Goal: Information Seeking & Learning: Learn about a topic

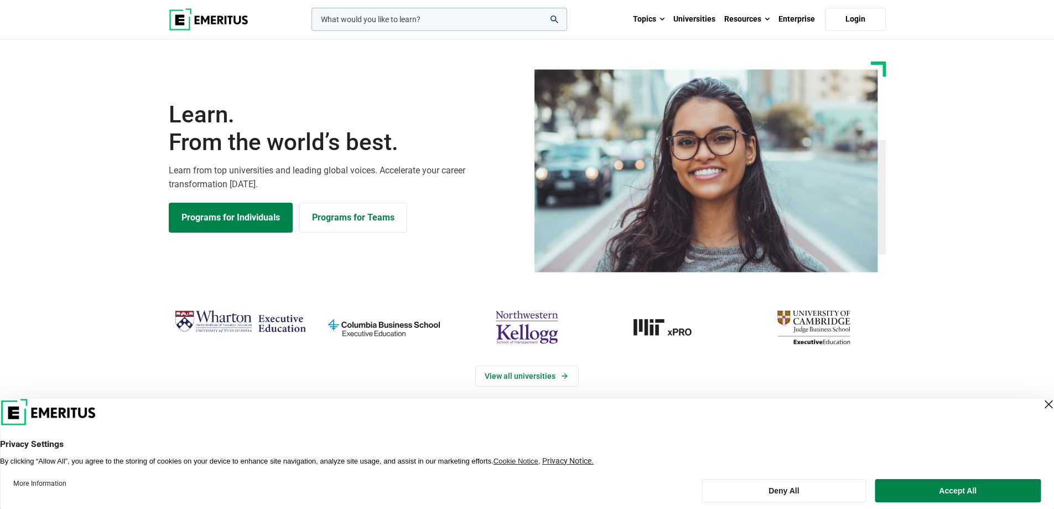
click at [464, 24] on input "woocommerce-product-search-field-0" at bounding box center [440, 19] width 256 height 23
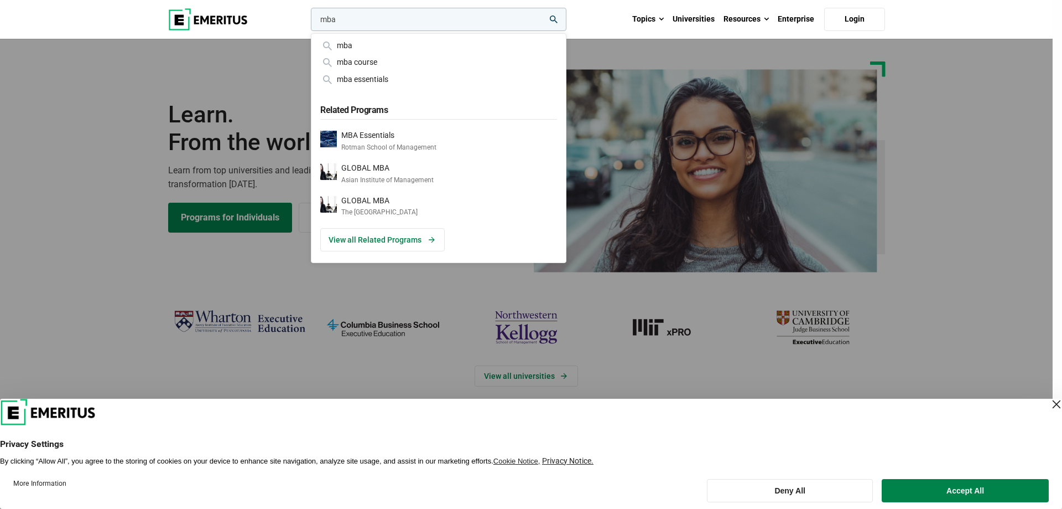
type input "mba"
click at [309, 22] on button "search" at bounding box center [309, 22] width 0 height 0
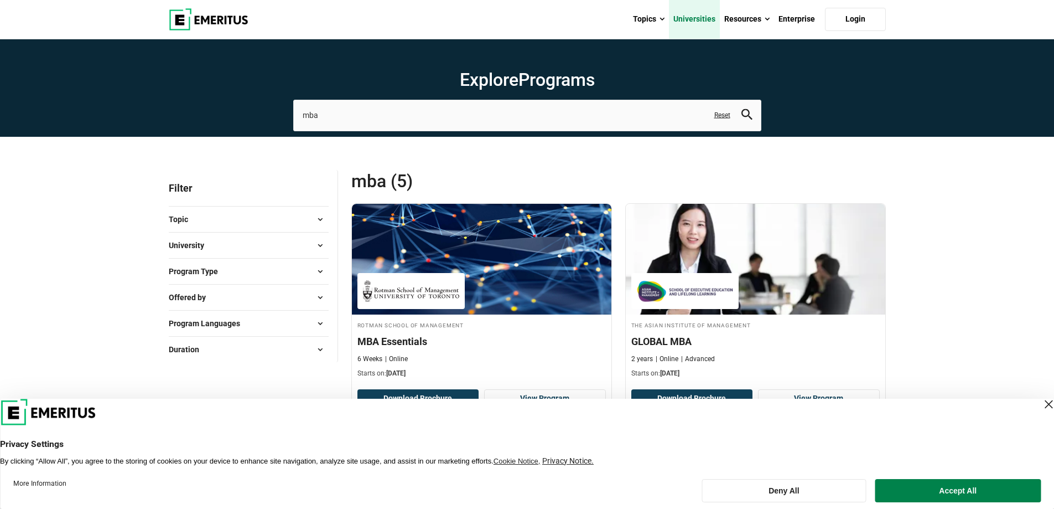
click at [698, 18] on link "Universities" at bounding box center [694, 19] width 51 height 39
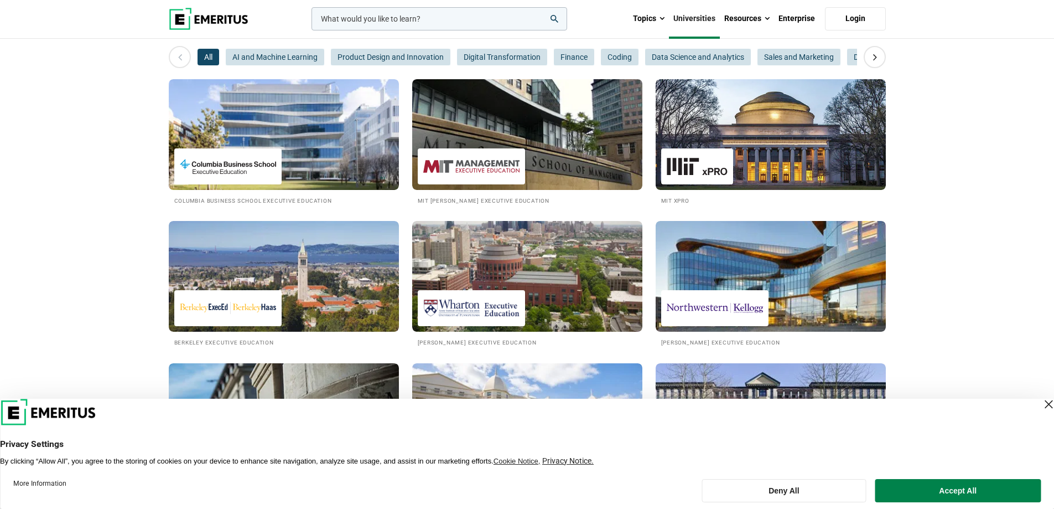
scroll to position [166, 0]
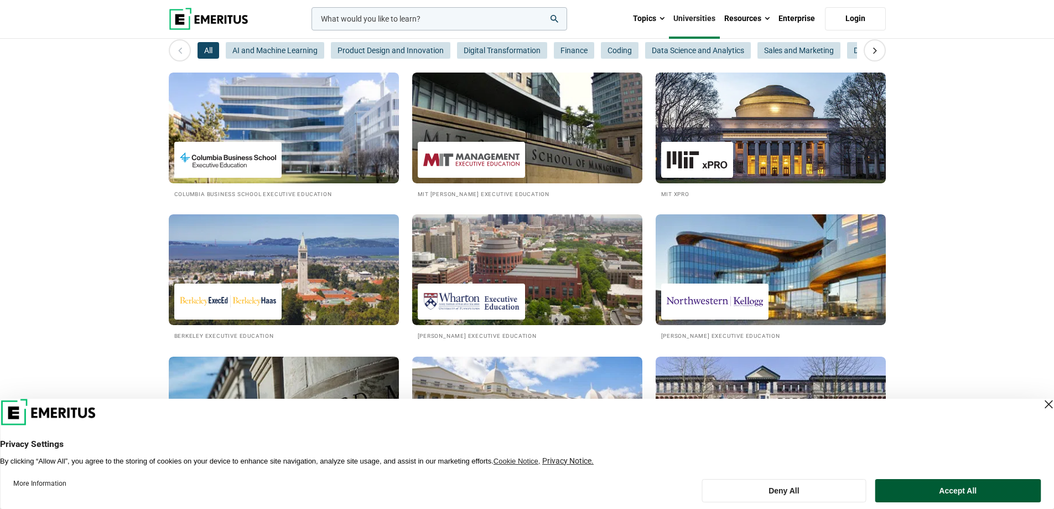
click at [999, 488] on button "Accept All" at bounding box center [957, 490] width 165 height 23
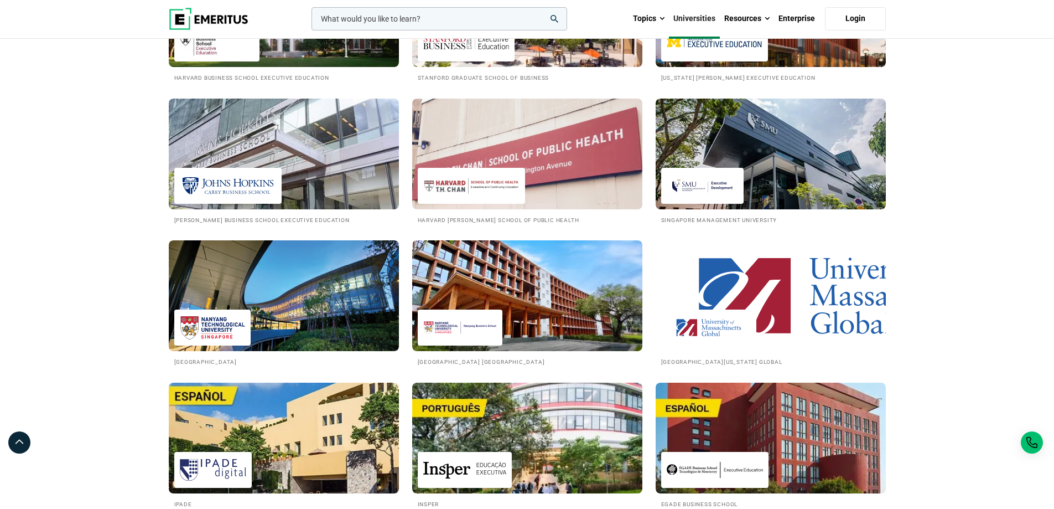
scroll to position [1439, 0]
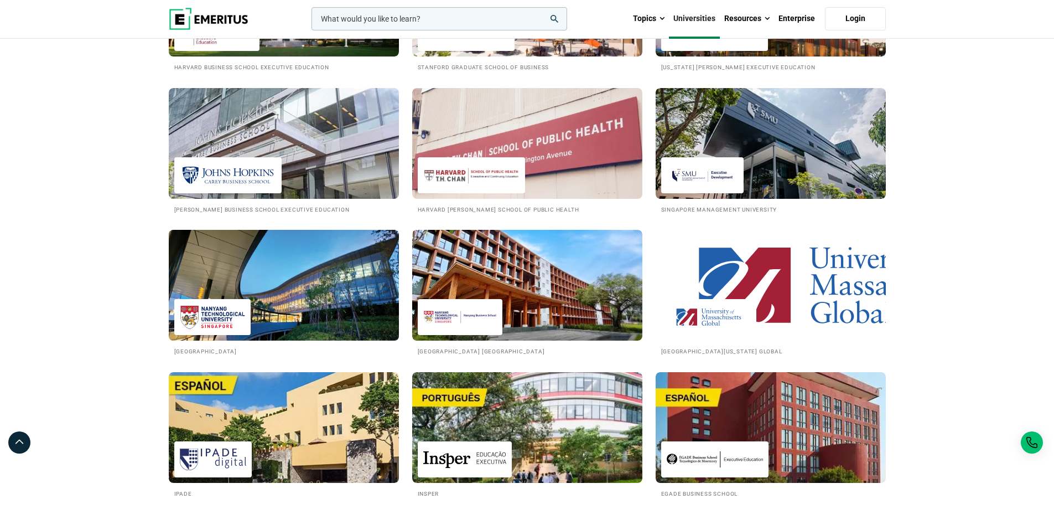
click at [268, 243] on img at bounding box center [283, 285] width 253 height 122
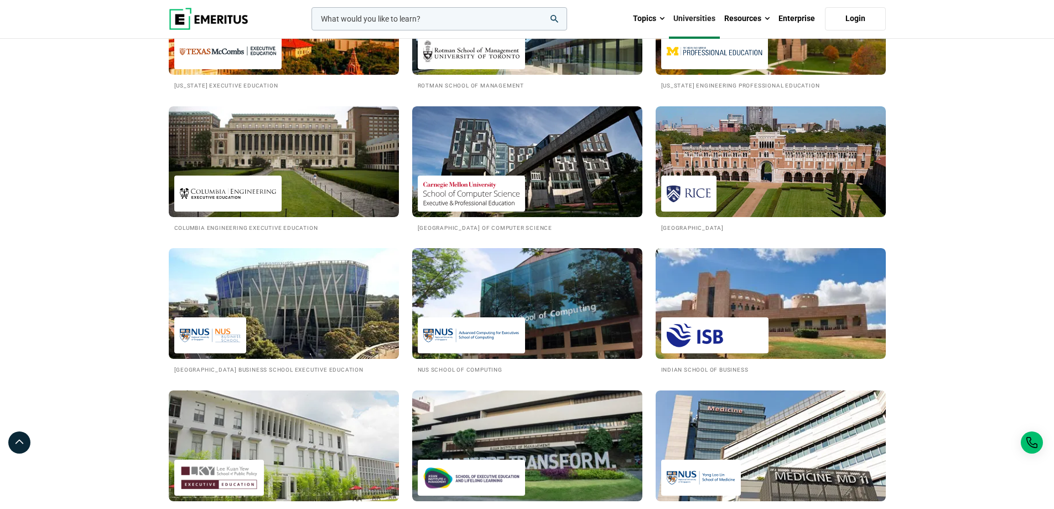
scroll to position [830, 0]
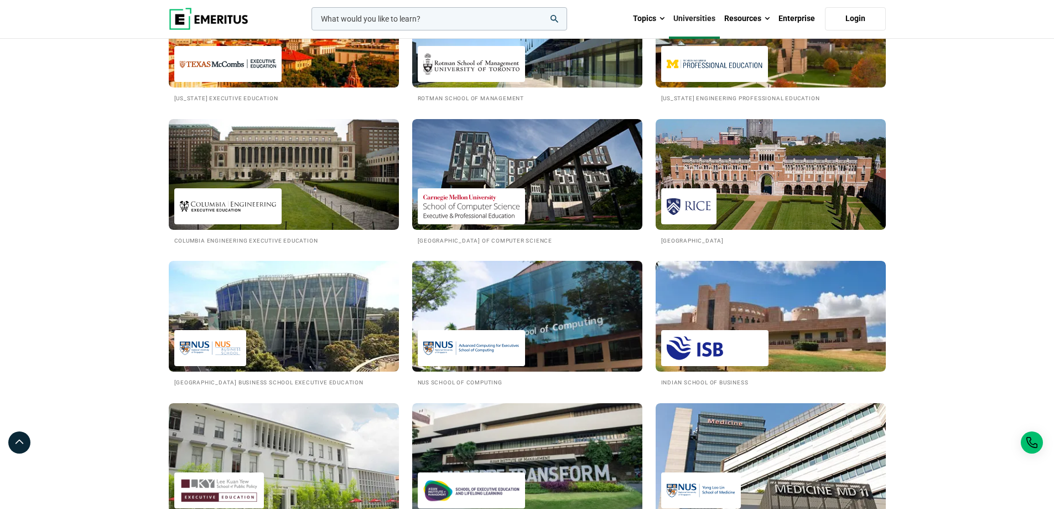
click at [569, 291] on img at bounding box center [527, 316] width 253 height 122
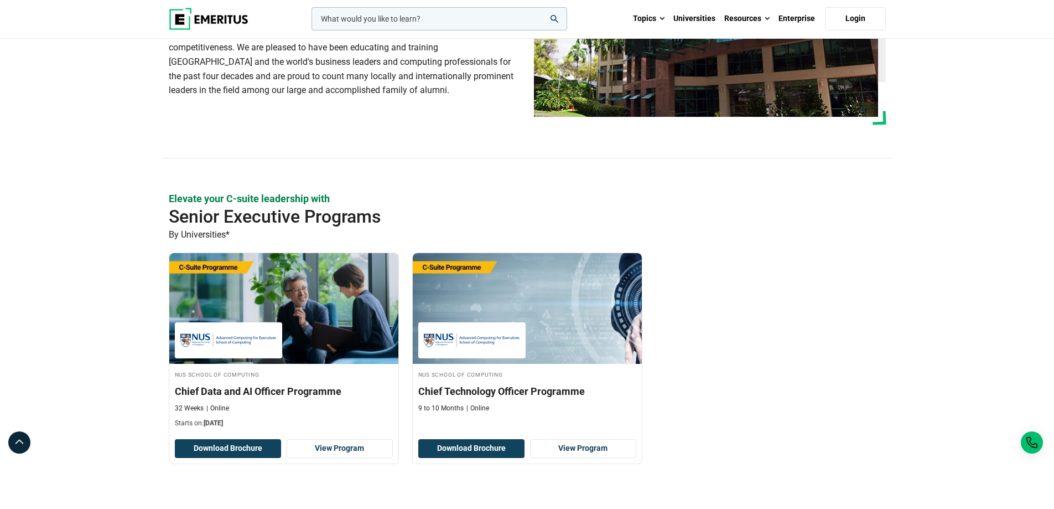
scroll to position [166, 0]
